Goal: Task Accomplishment & Management: Complete application form

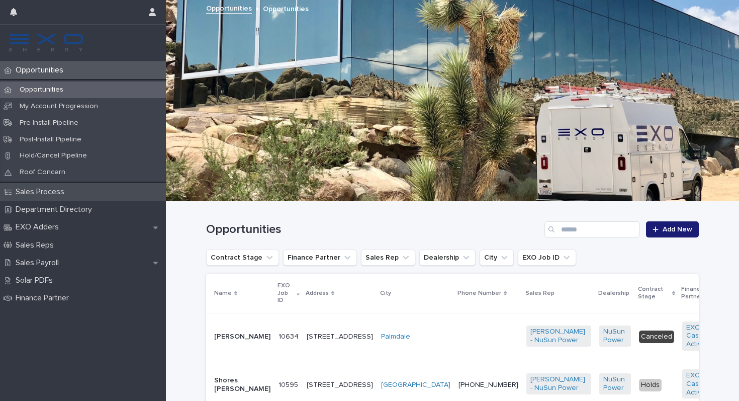
click at [51, 192] on p "Sales Process" at bounding box center [42, 192] width 61 height 10
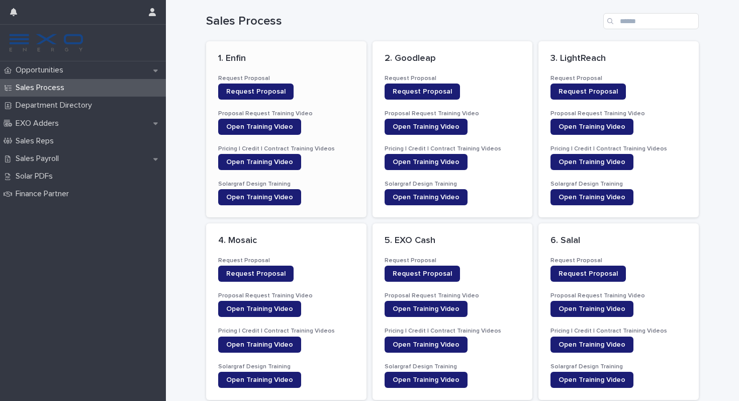
scroll to position [9, 0]
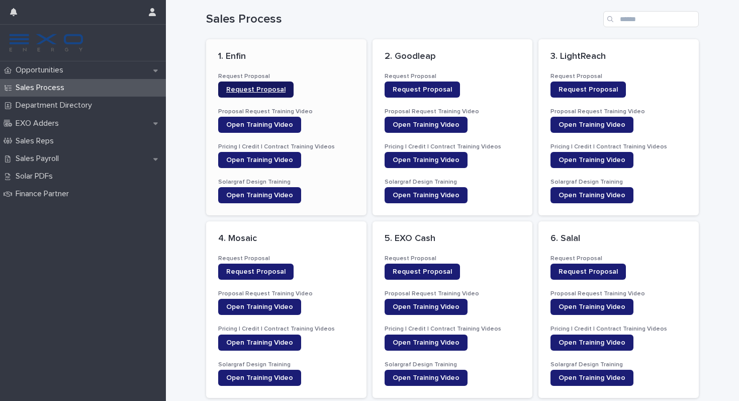
click at [282, 91] on link "Request Proposal" at bounding box center [255, 89] width 75 height 16
